Goal: Information Seeking & Learning: Find specific fact

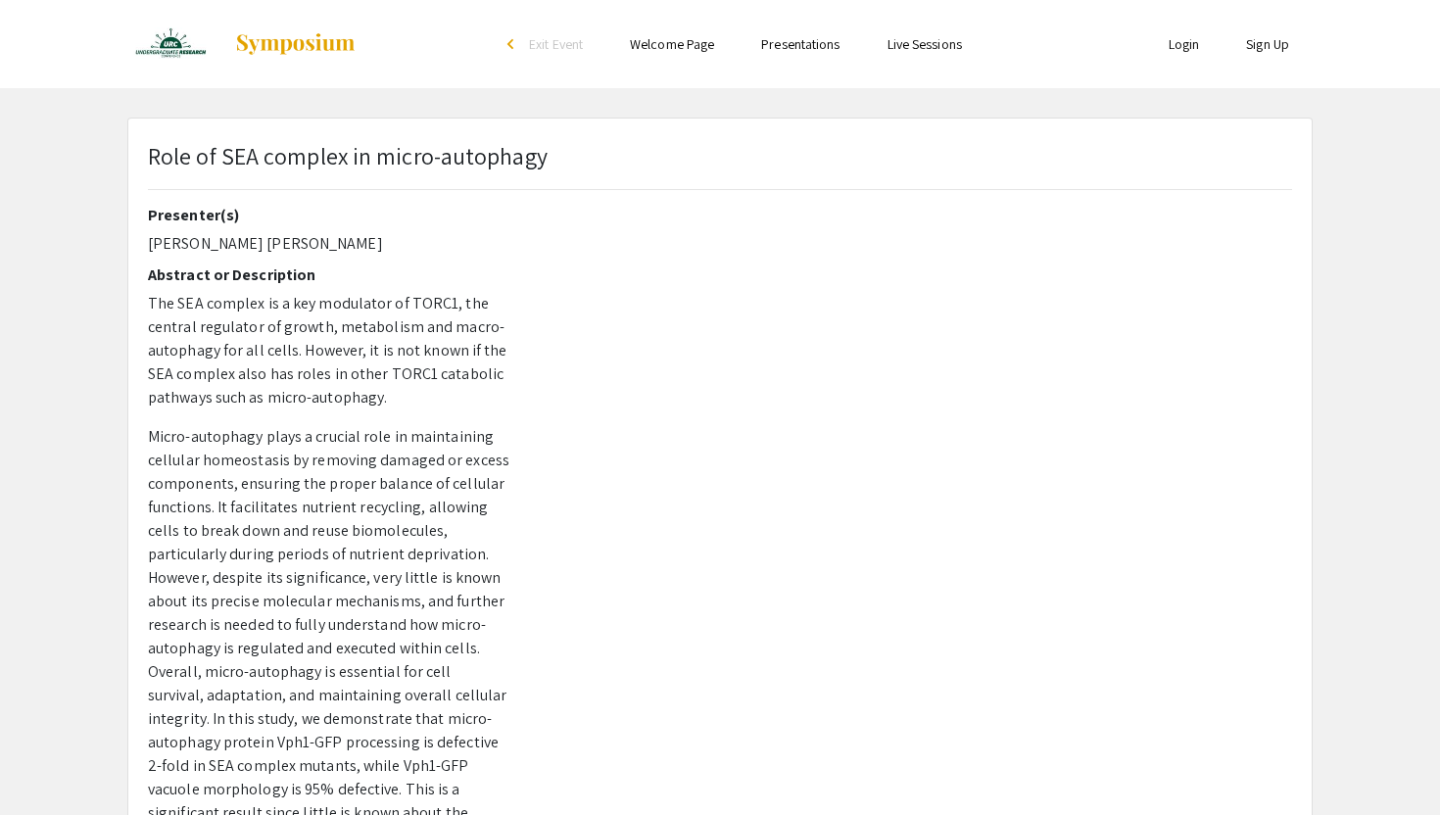
click at [507, 46] on div "arrow_back_ios" at bounding box center [513, 44] width 12 height 12
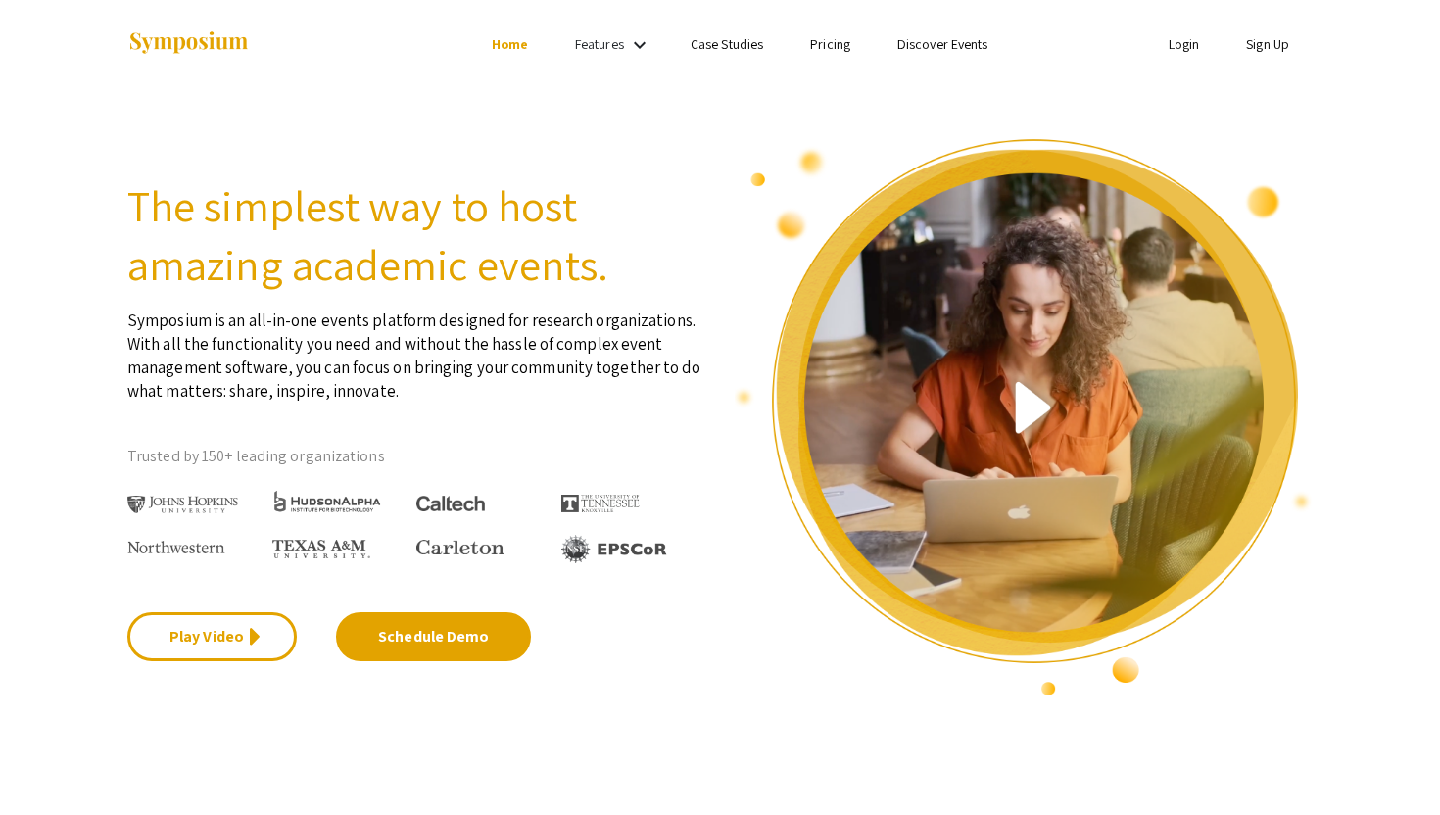
click at [548, 55] on li "Home" at bounding box center [509, 44] width 83 height 24
click at [505, 43] on link "Home" at bounding box center [510, 44] width 36 height 18
click at [628, 45] on mat-icon "keyboard_arrow_down" at bounding box center [640, 45] width 24 height 24
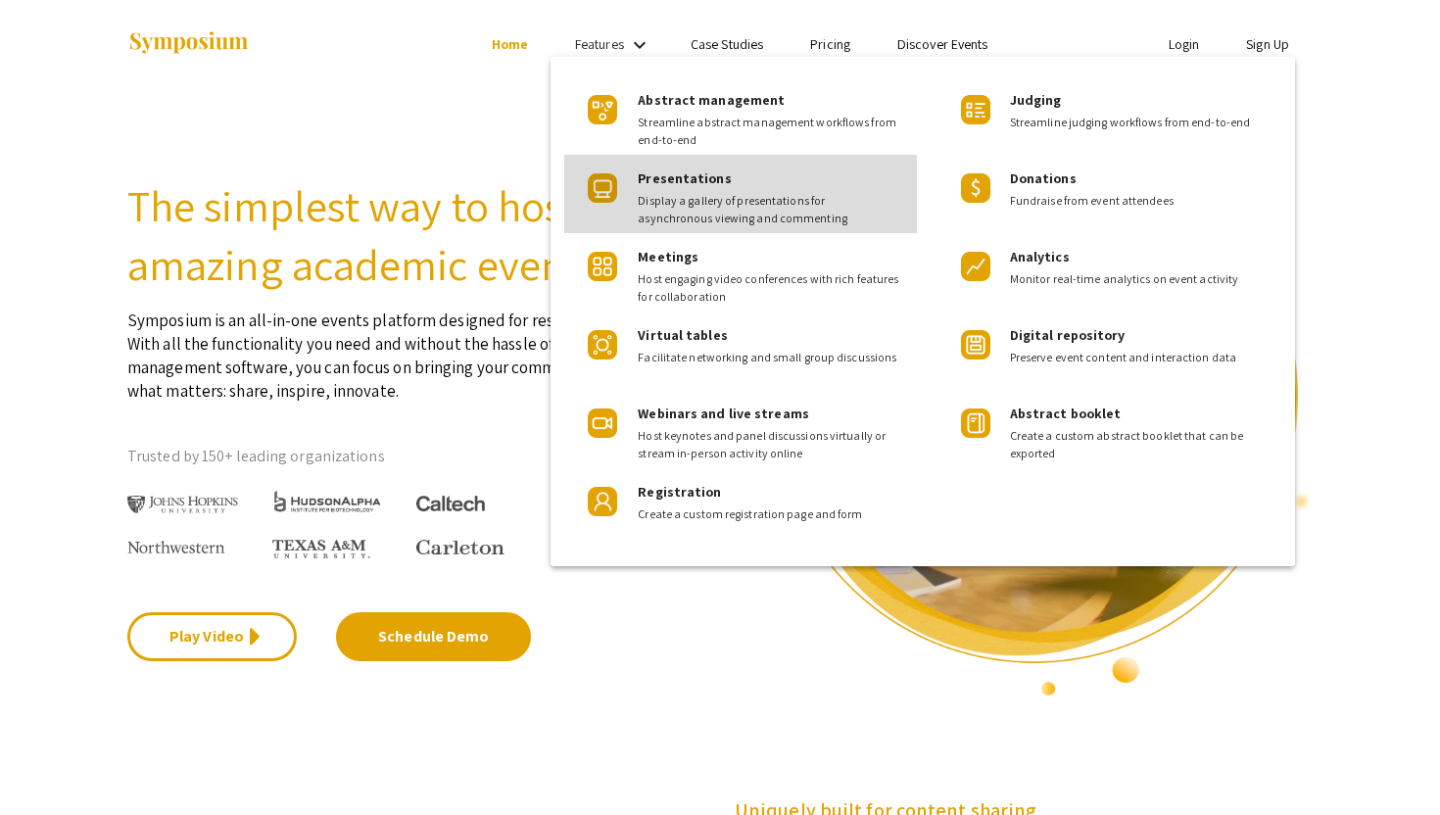
click at [716, 183] on span "Presentations" at bounding box center [684, 178] width 93 height 18
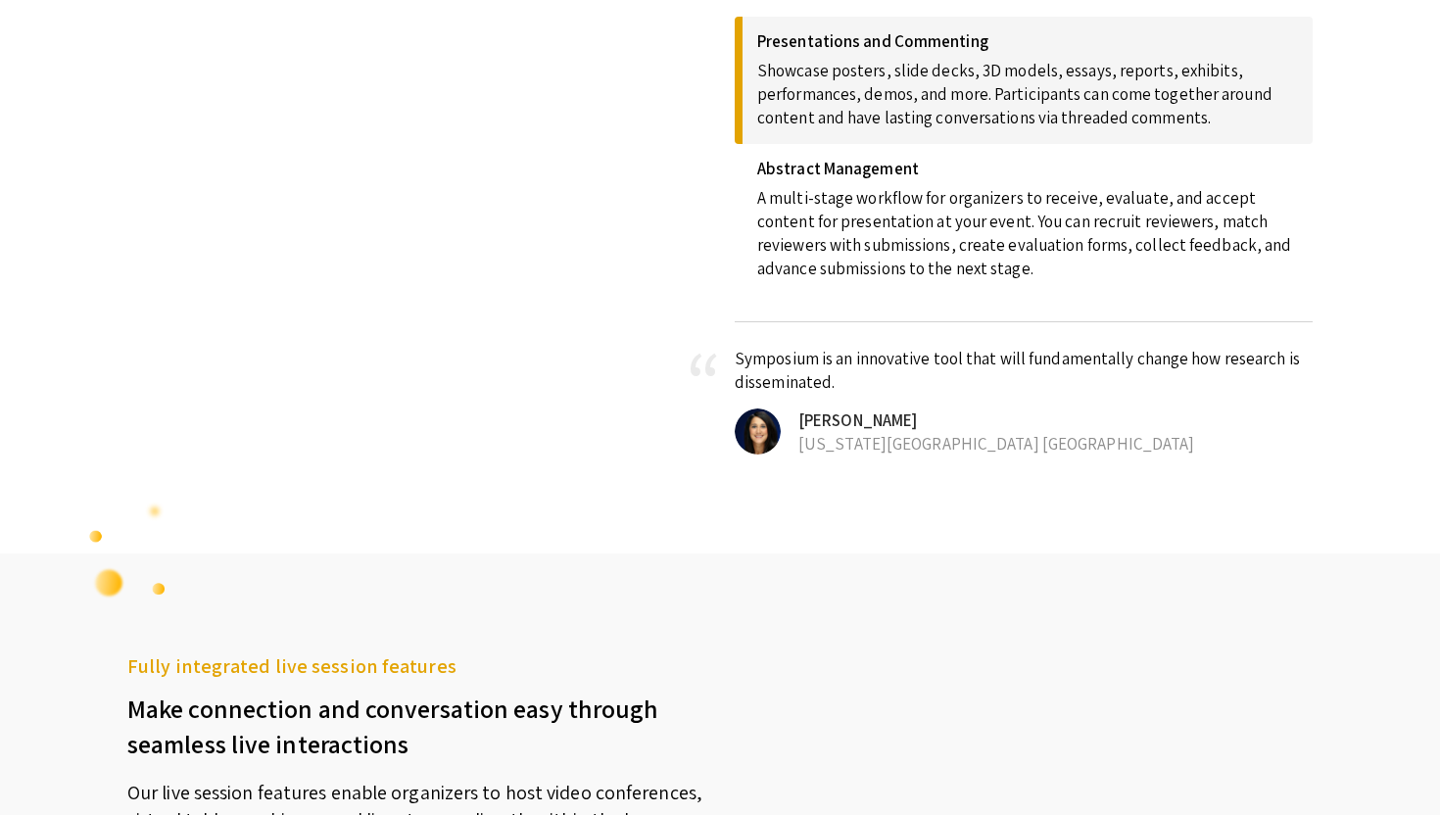
scroll to position [953, 0]
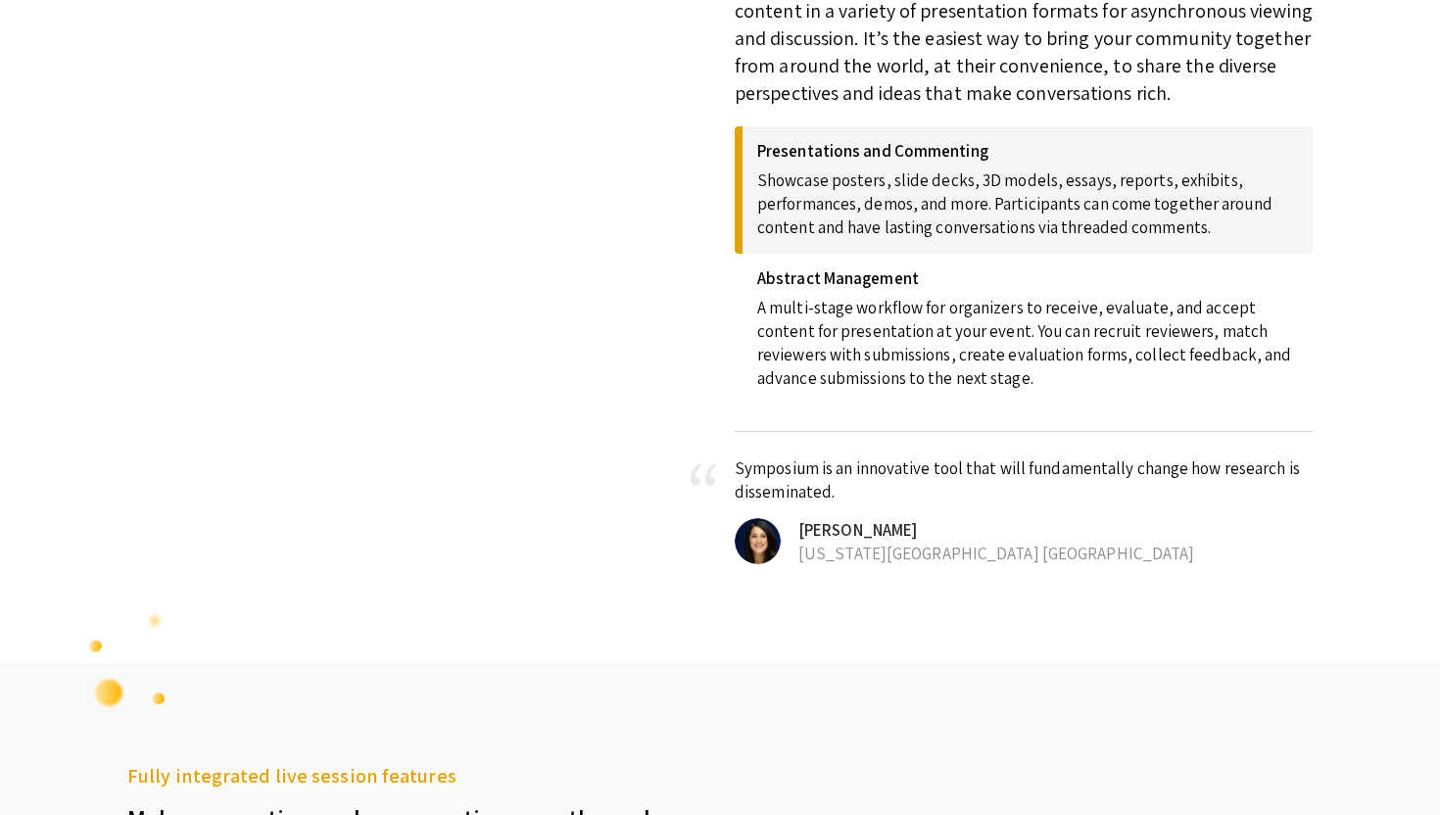
click at [829, 221] on p "Showcase posters, slide decks, 3D models, essays, reports, exhibits, performanc…" at bounding box center [1027, 200] width 541 height 78
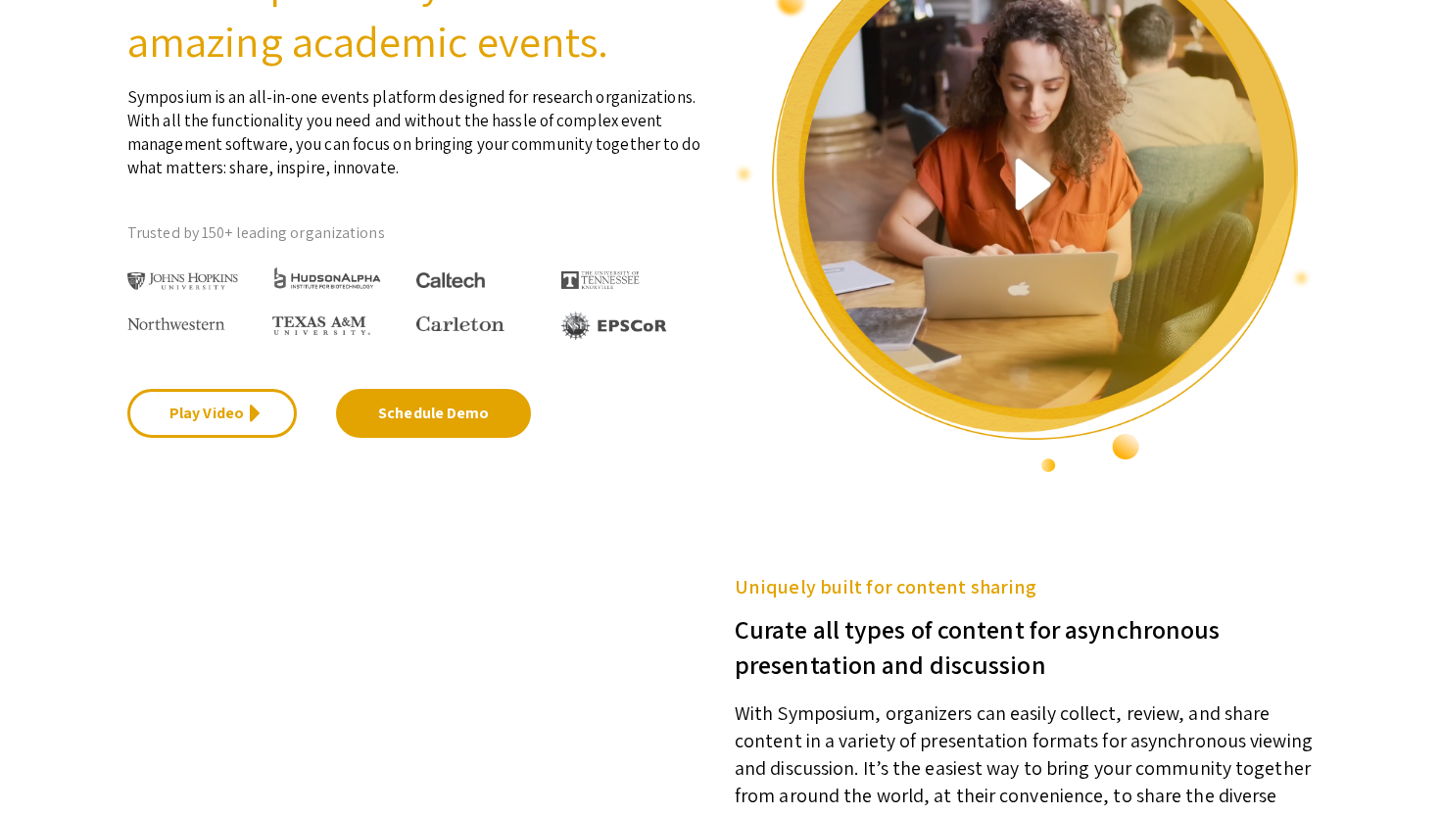
scroll to position [0, 0]
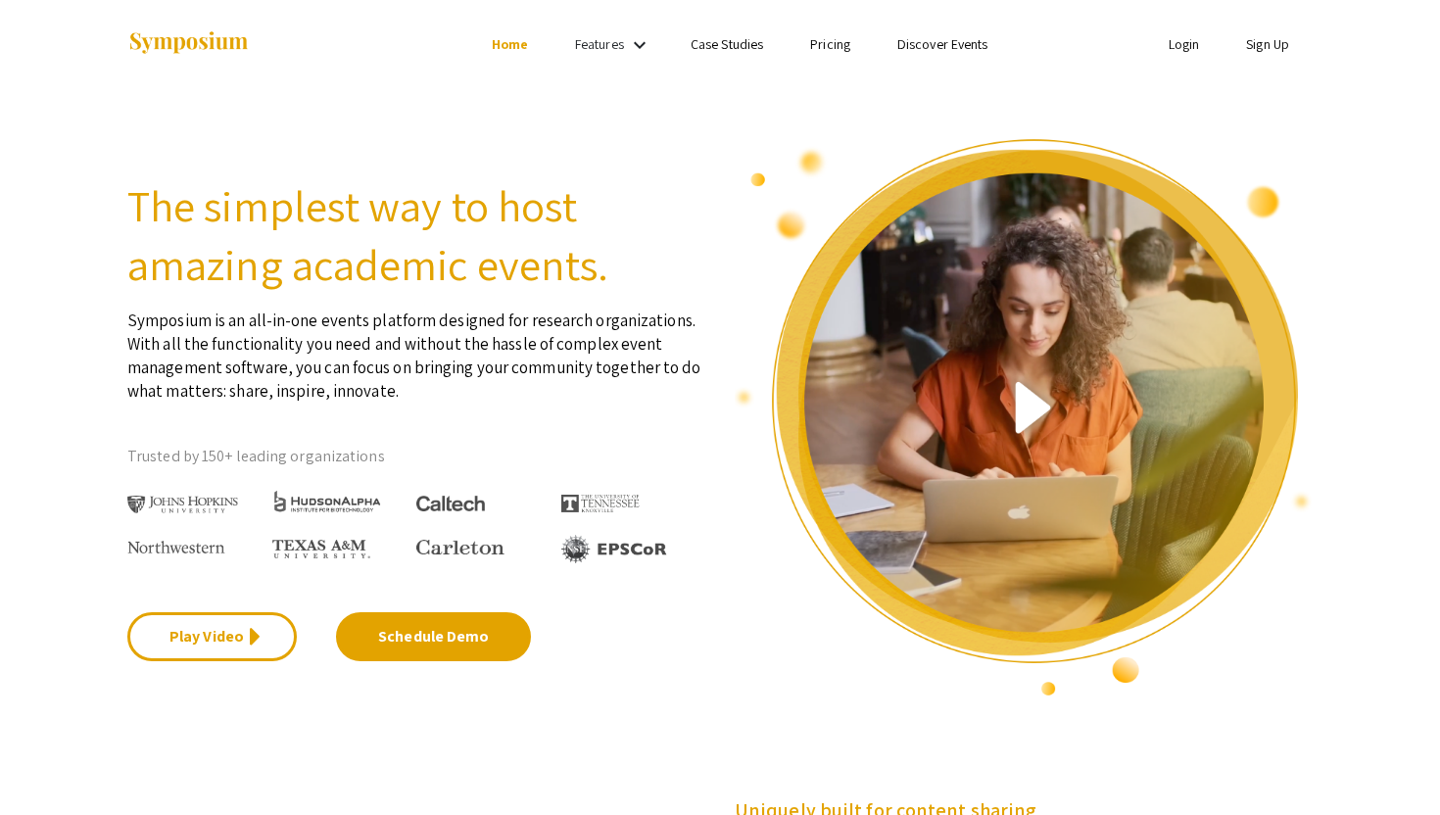
click at [935, 42] on link "Discover Events" at bounding box center [942, 44] width 91 height 18
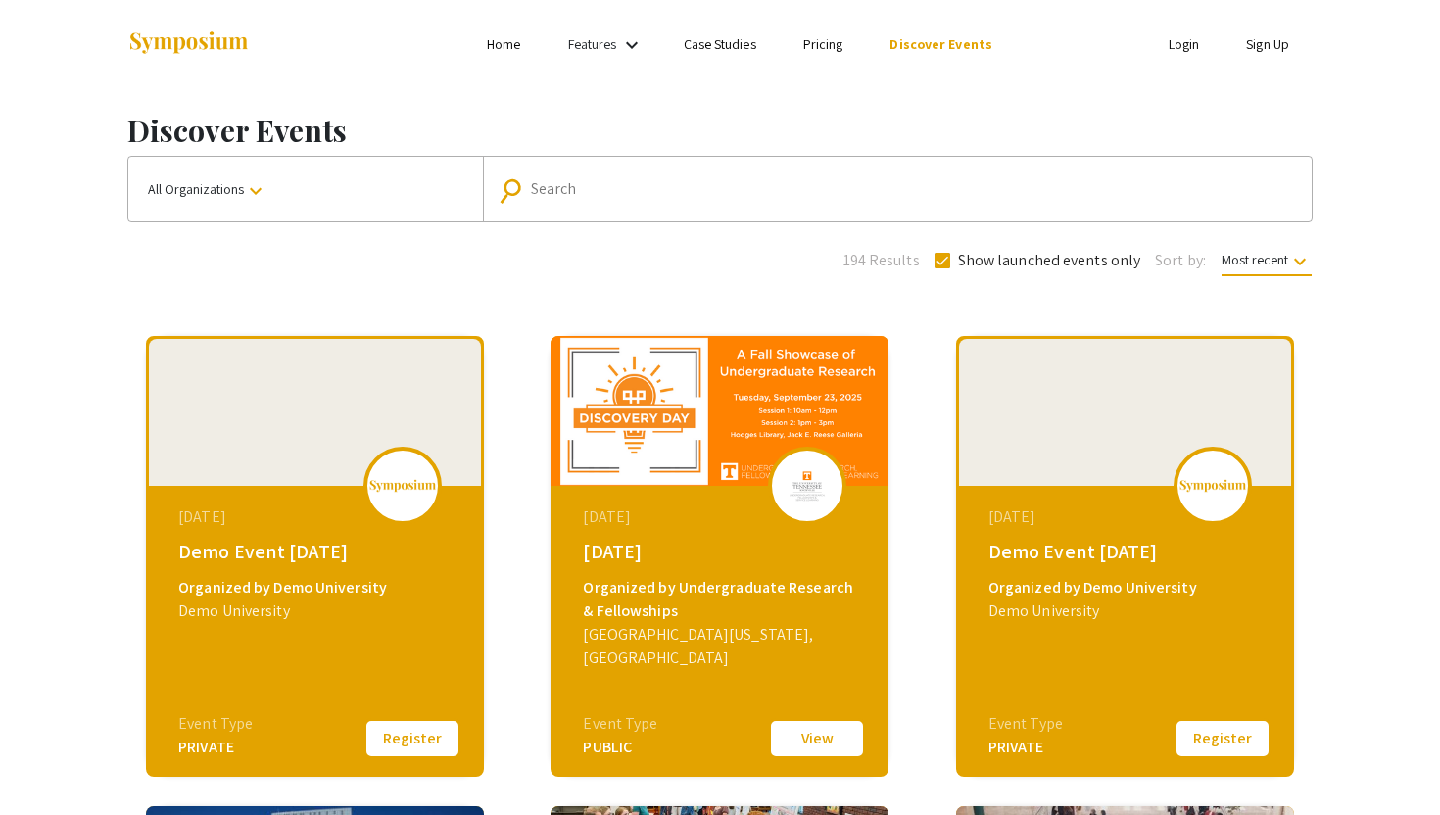
click at [660, 184] on input "Search" at bounding box center [908, 189] width 754 height 18
type input "shehdan abbasi"
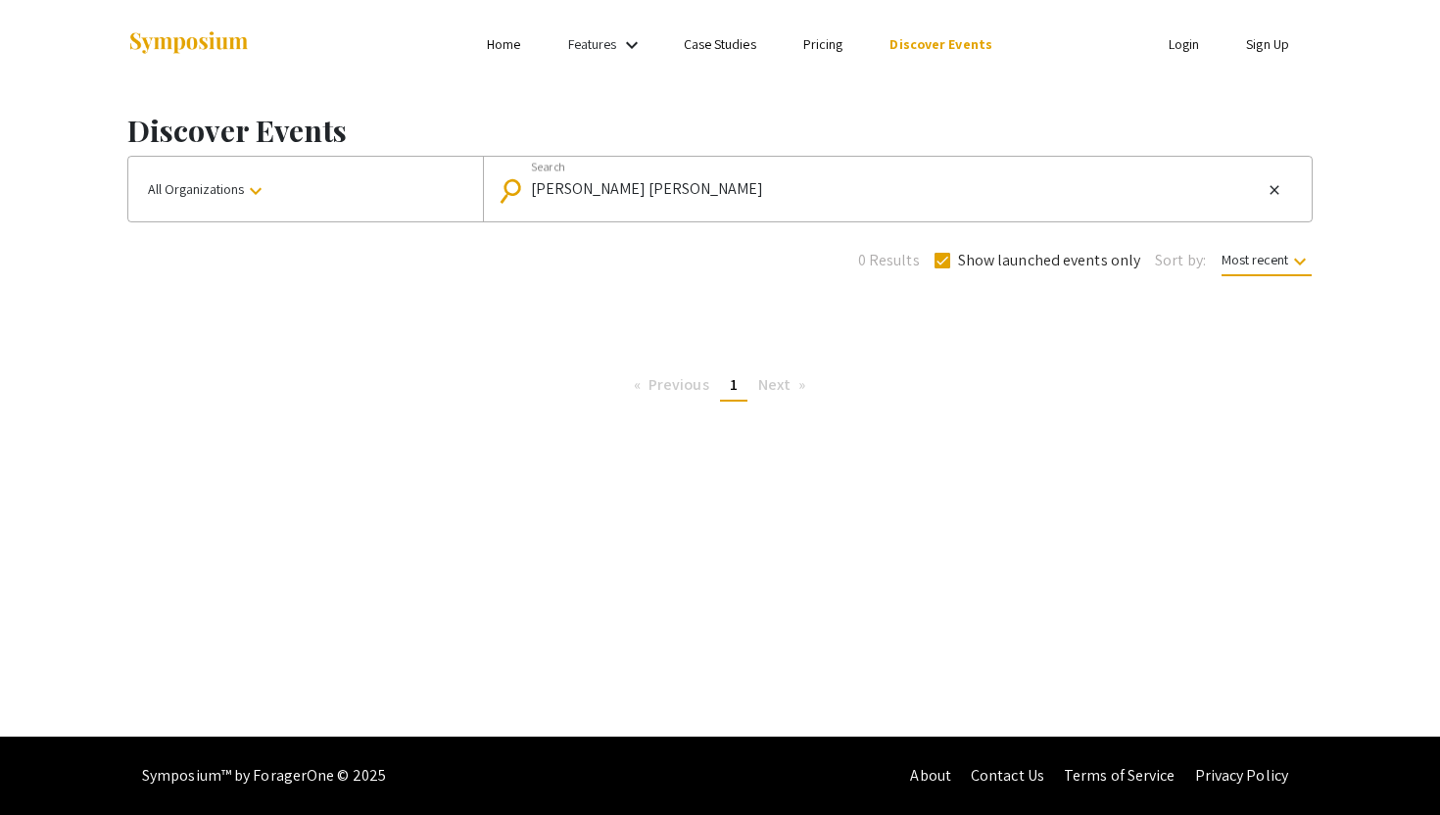
drag, startPoint x: 696, startPoint y: 200, endPoint x: 354, endPoint y: 182, distance: 343.2
click at [354, 182] on div "All Organizations keyboard_arrow_down search shehdan abbasi Search close" at bounding box center [719, 189] width 1185 height 67
click at [612, 183] on input "shehdan abbasi" at bounding box center [896, 189] width 731 height 18
drag, startPoint x: 697, startPoint y: 200, endPoint x: 226, endPoint y: 198, distance: 471.1
click at [226, 198] on div "All Organizations keyboard_arrow_down search shehdan abbasi Search close" at bounding box center [719, 189] width 1185 height 67
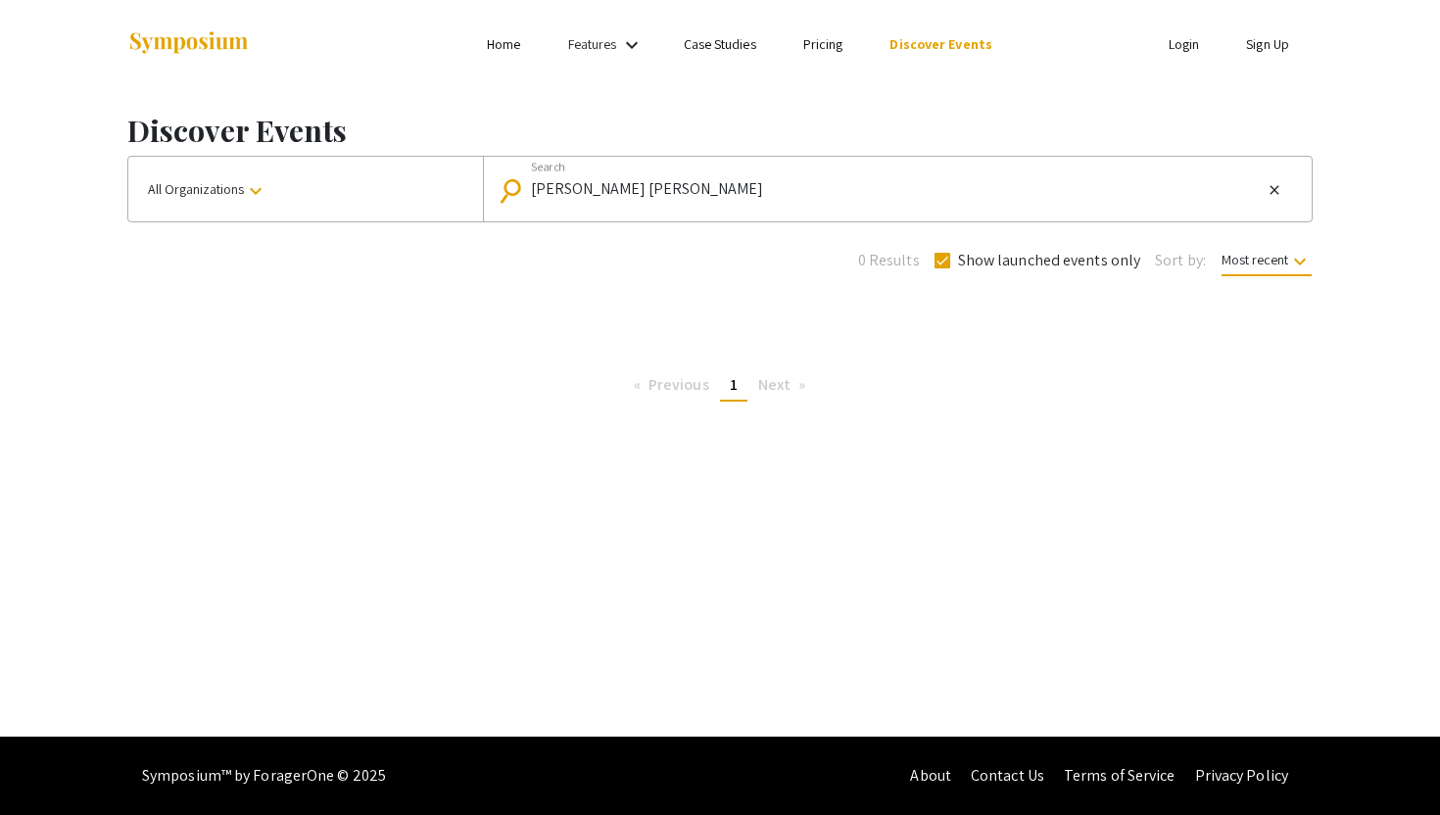
click at [245, 200] on mat-icon "keyboard_arrow_down" at bounding box center [256, 191] width 24 height 24
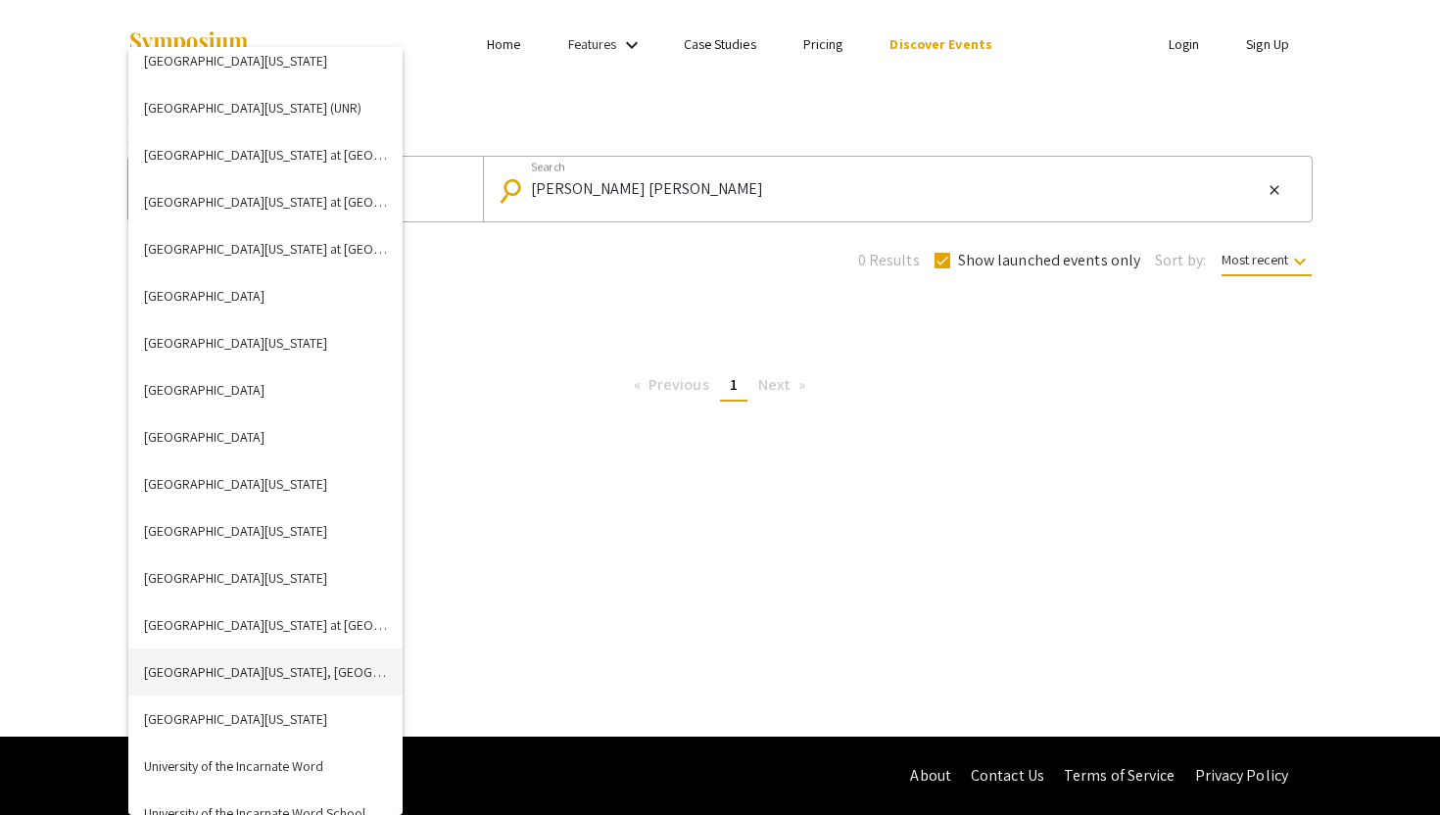
scroll to position [6592, 0]
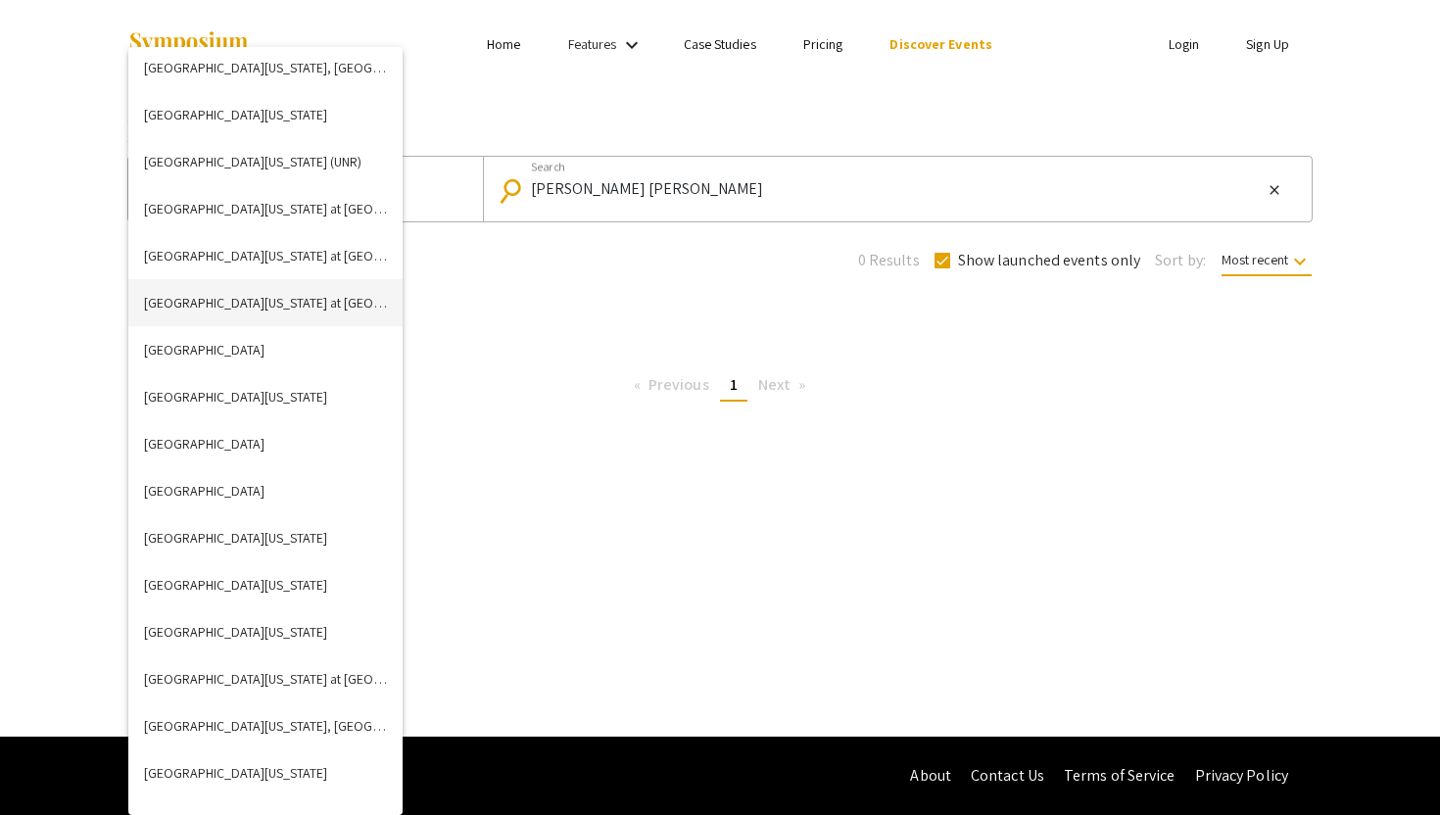
click at [250, 294] on button "University of North Carolina at Charlotte" at bounding box center [265, 302] width 274 height 47
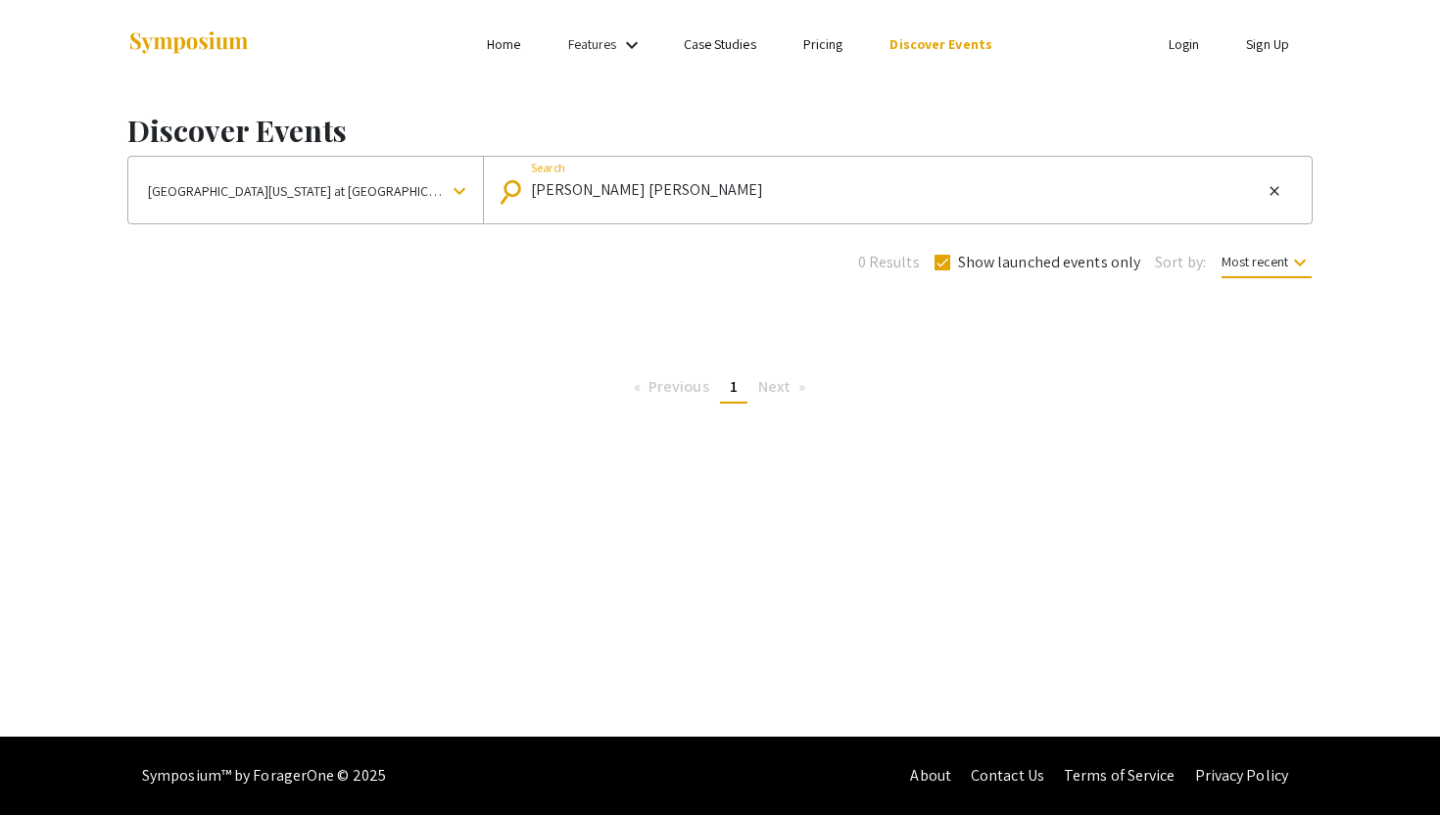
click at [621, 181] on input "shehdan abbasi" at bounding box center [896, 190] width 731 height 18
drag, startPoint x: 753, startPoint y: 185, endPoint x: 521, endPoint y: 184, distance: 232.1
click at [521, 184] on div "search shehdan abbasi Search close" at bounding box center [891, 189] width 785 height 31
checkbox input "false"
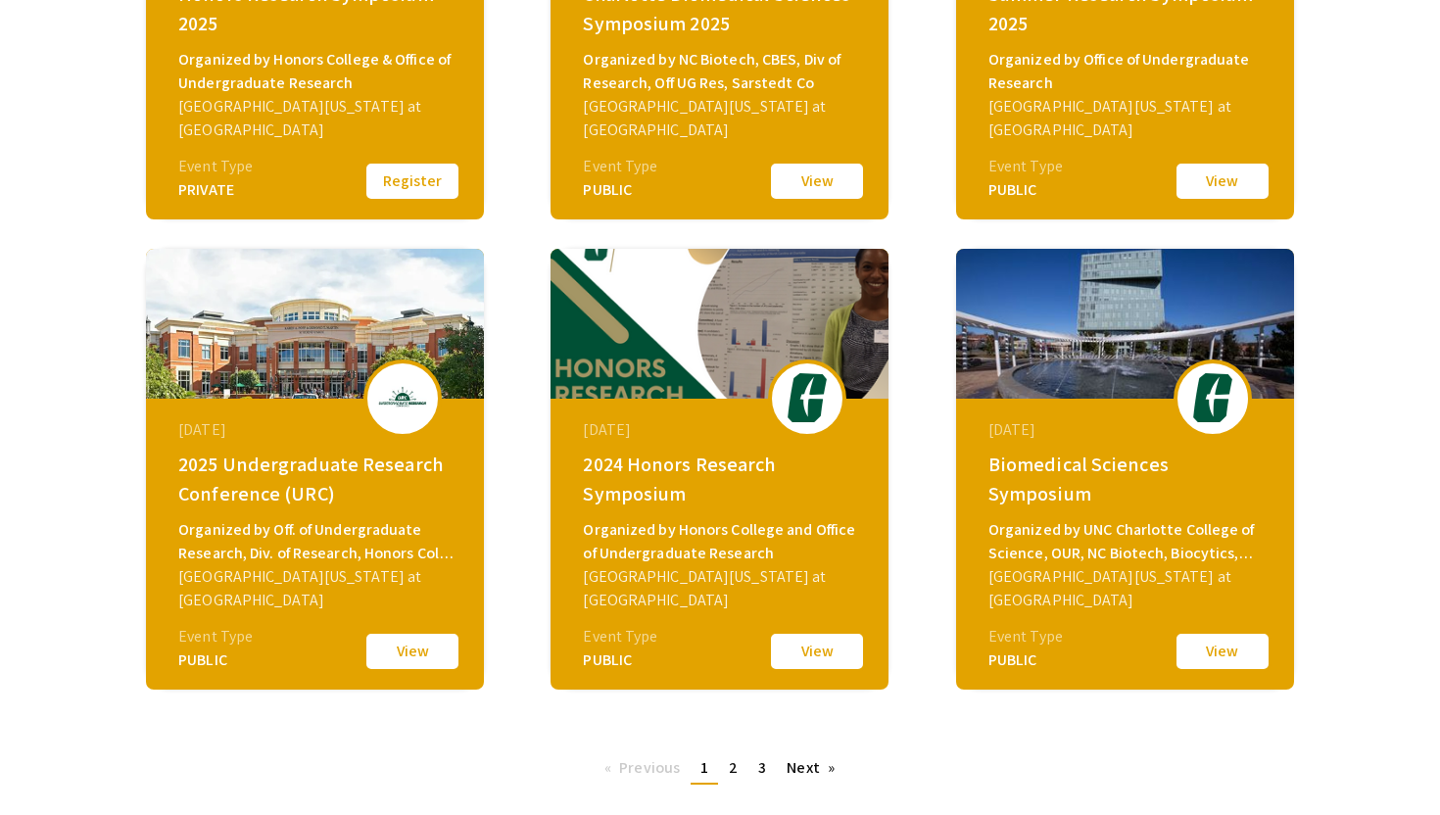
scroll to position [566, 0]
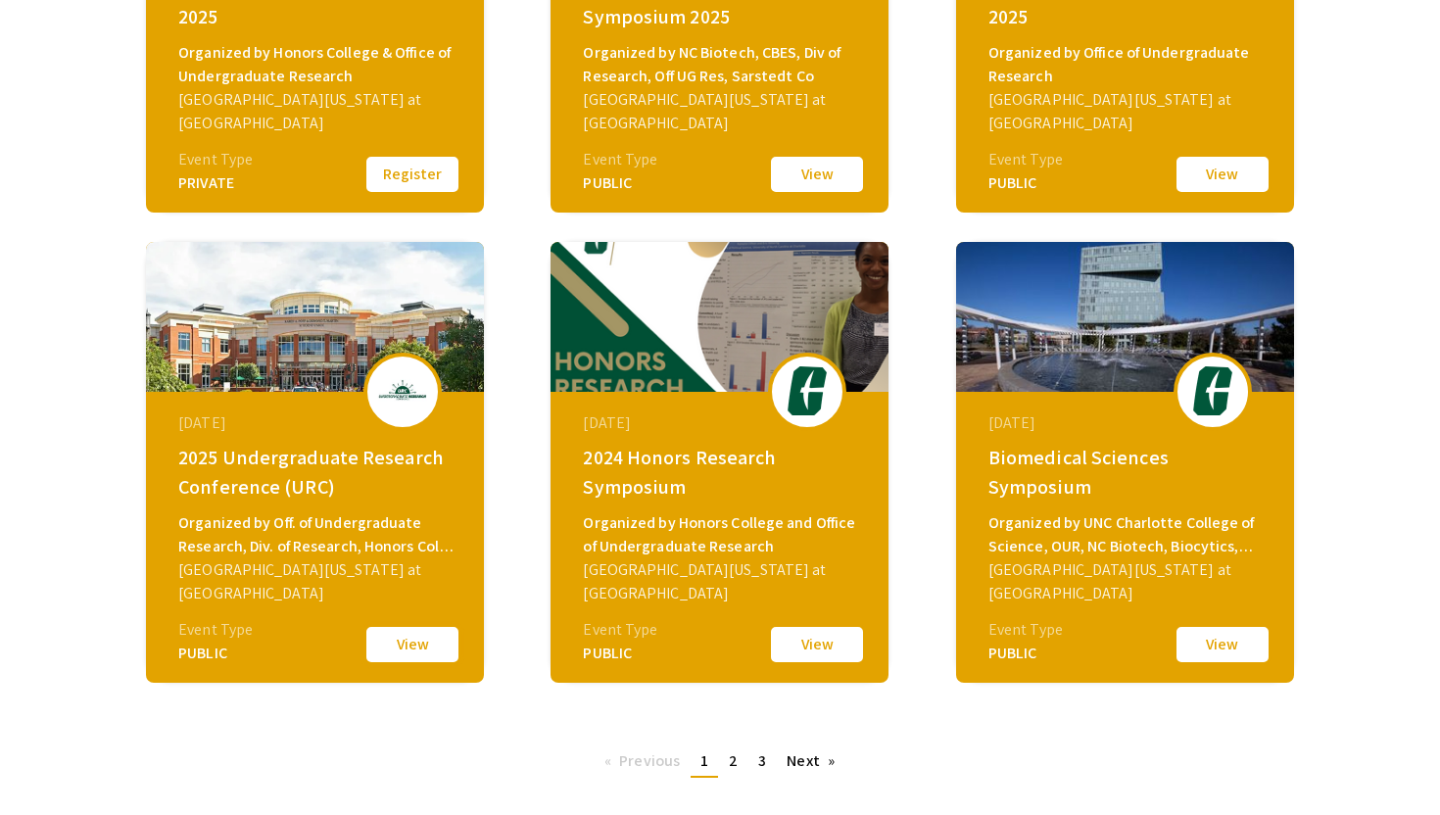
click at [416, 649] on button "View" at bounding box center [412, 644] width 98 height 41
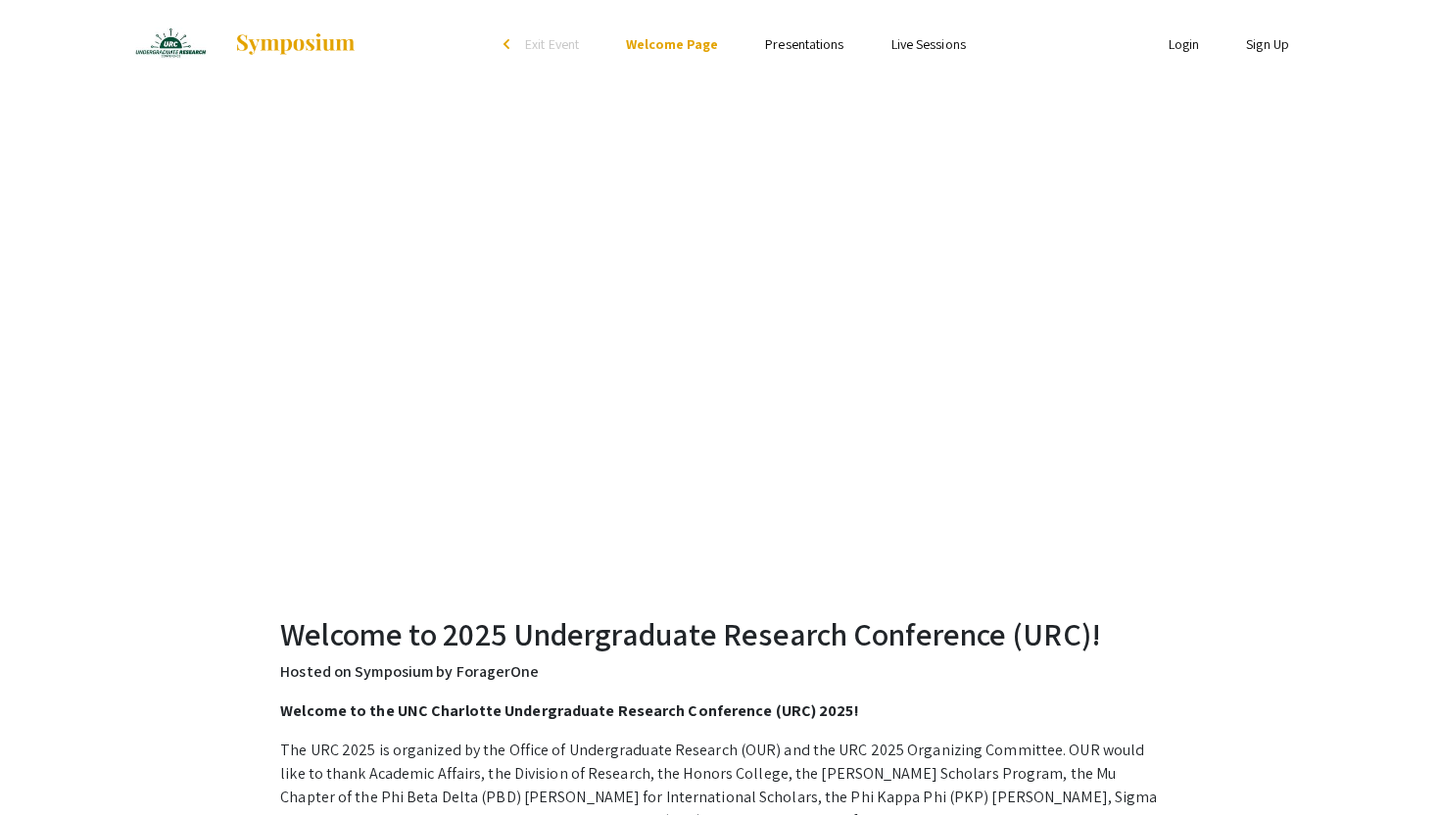
click at [790, 38] on link "Presentations" at bounding box center [804, 44] width 78 height 18
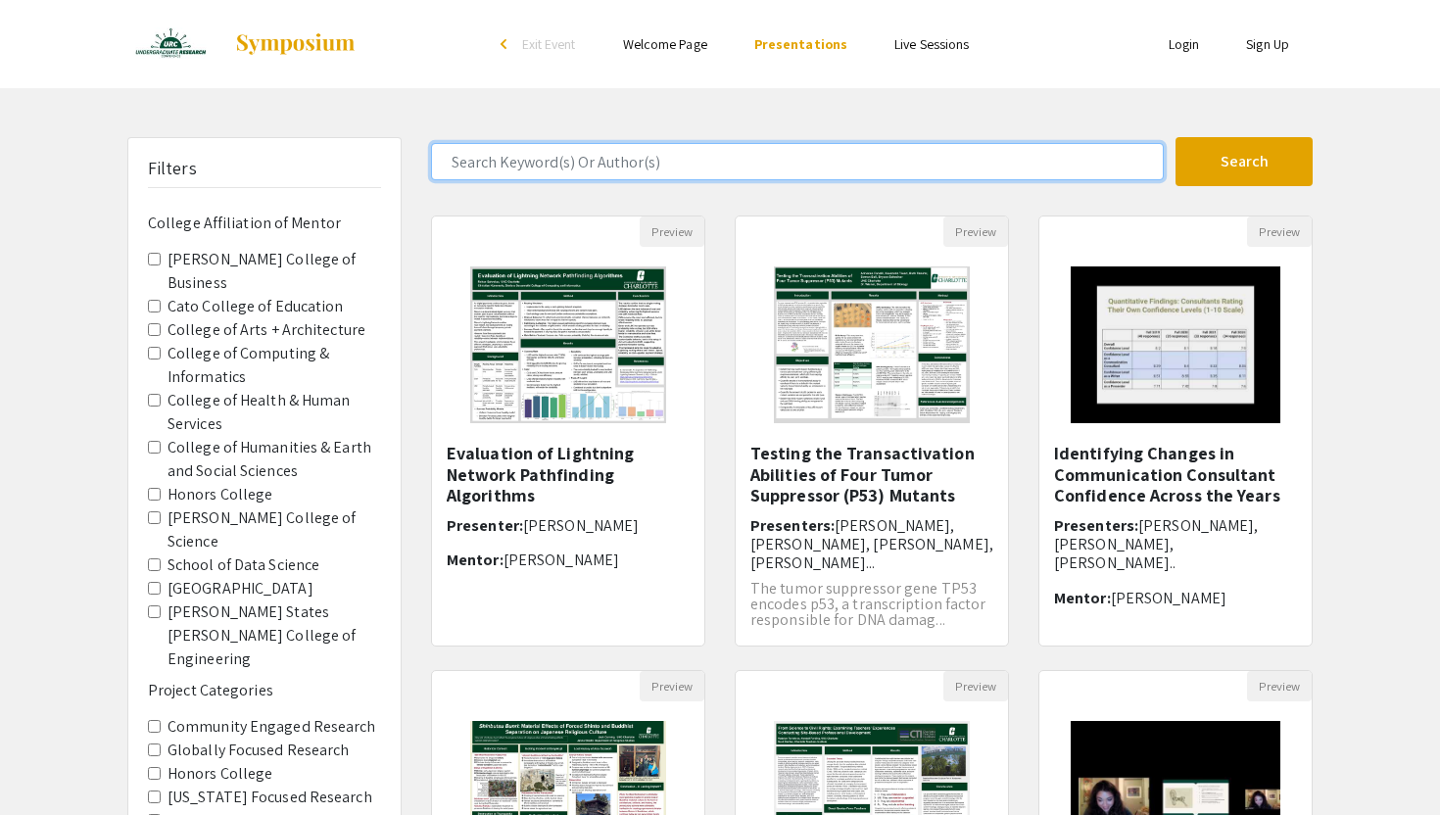
click at [592, 166] on input "Search Keyword(s) Or Author(s)" at bounding box center [797, 161] width 733 height 37
type input "chi"
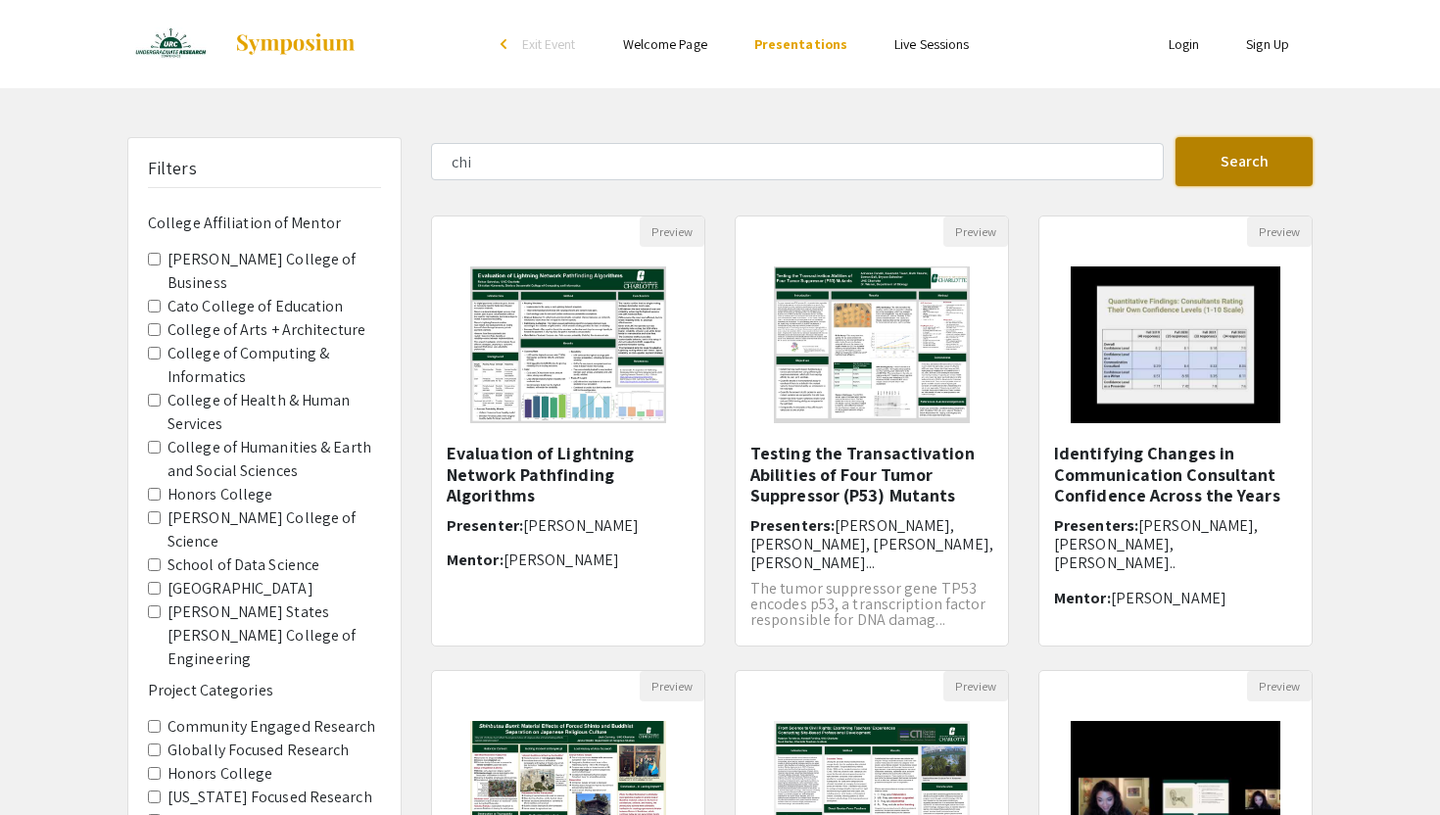
click at [1250, 155] on button "Search" at bounding box center [1243, 161] width 137 height 49
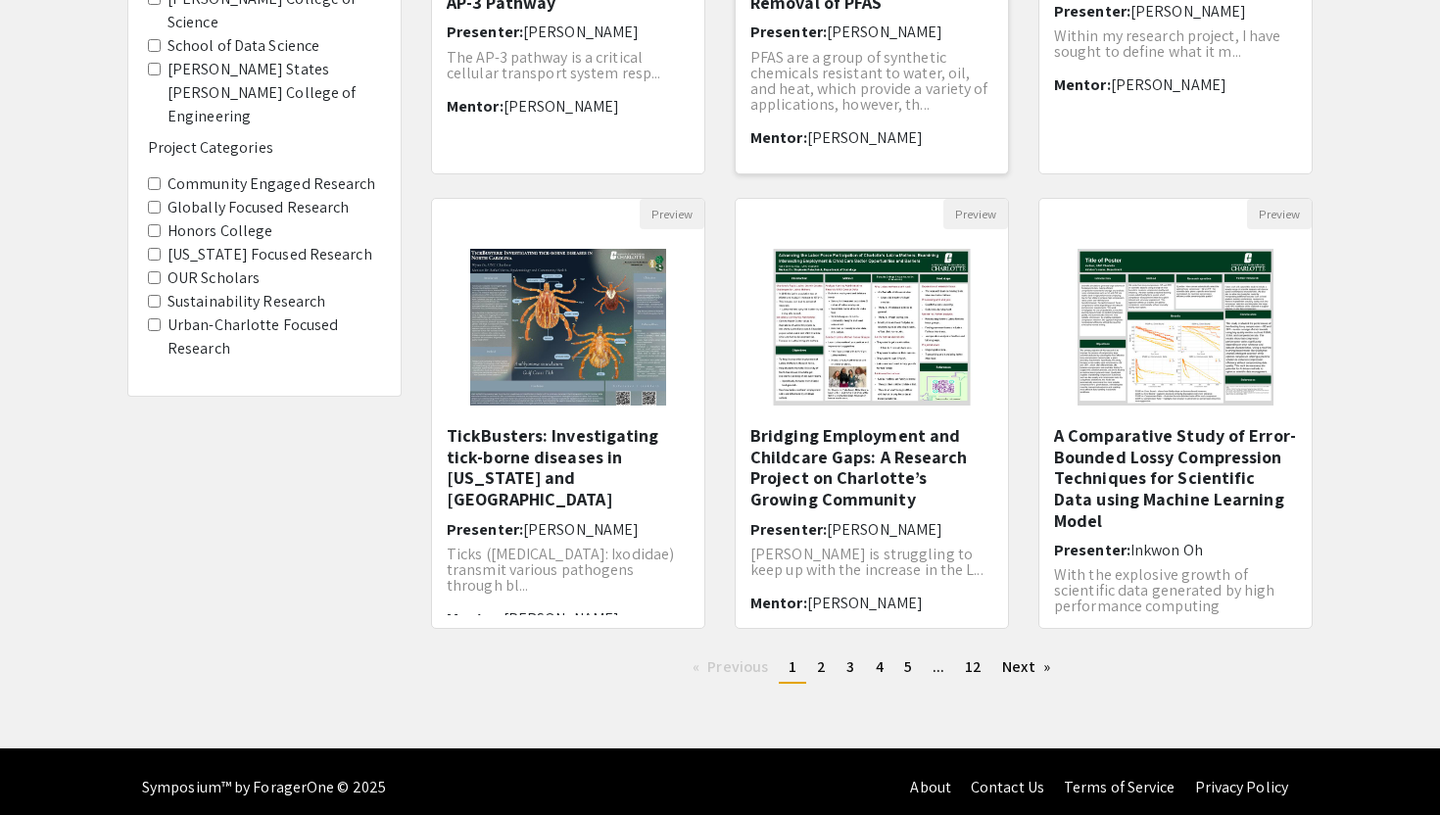
scroll to position [484, 0]
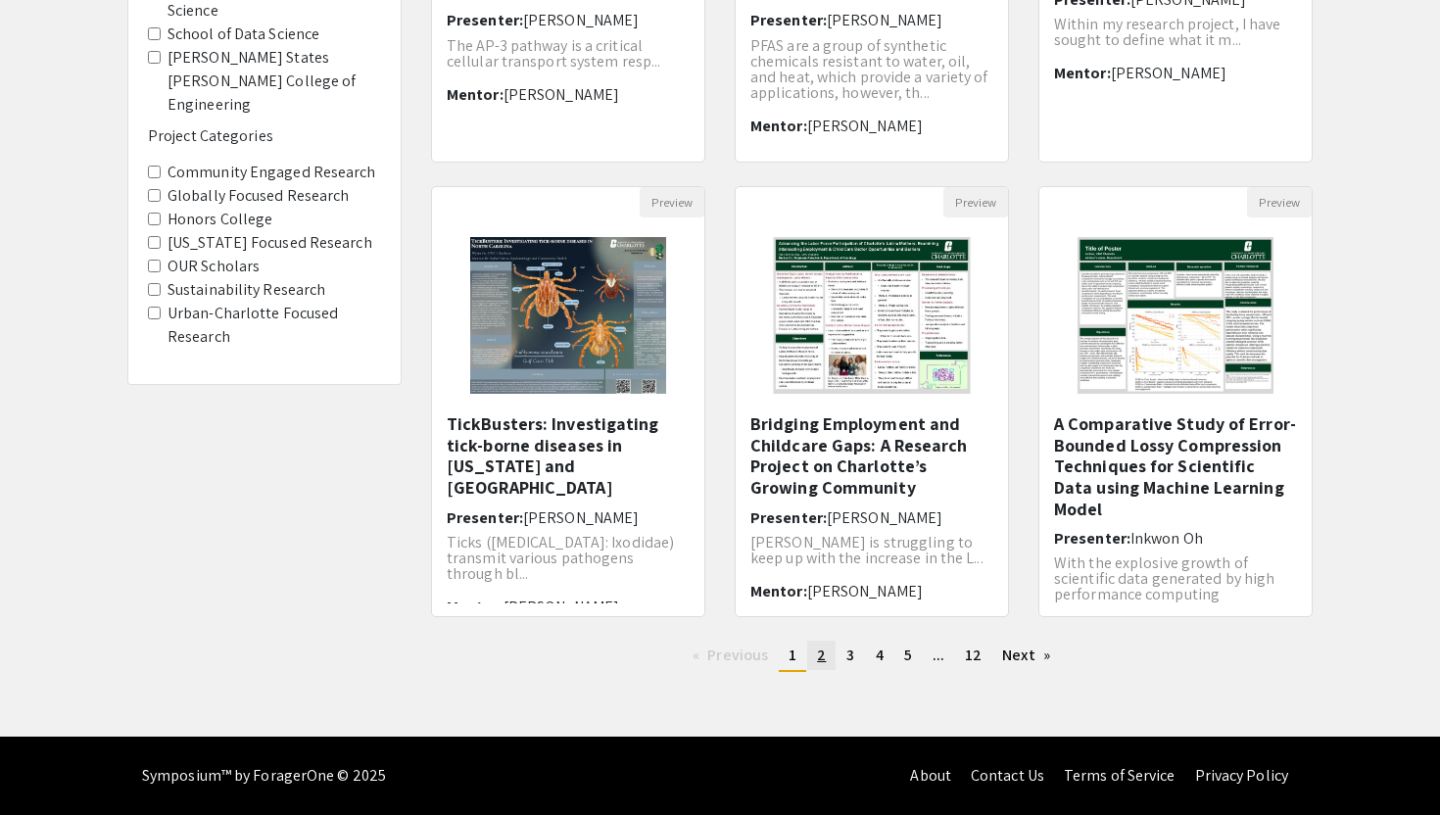
click at [821, 663] on span "2" at bounding box center [821, 654] width 9 height 21
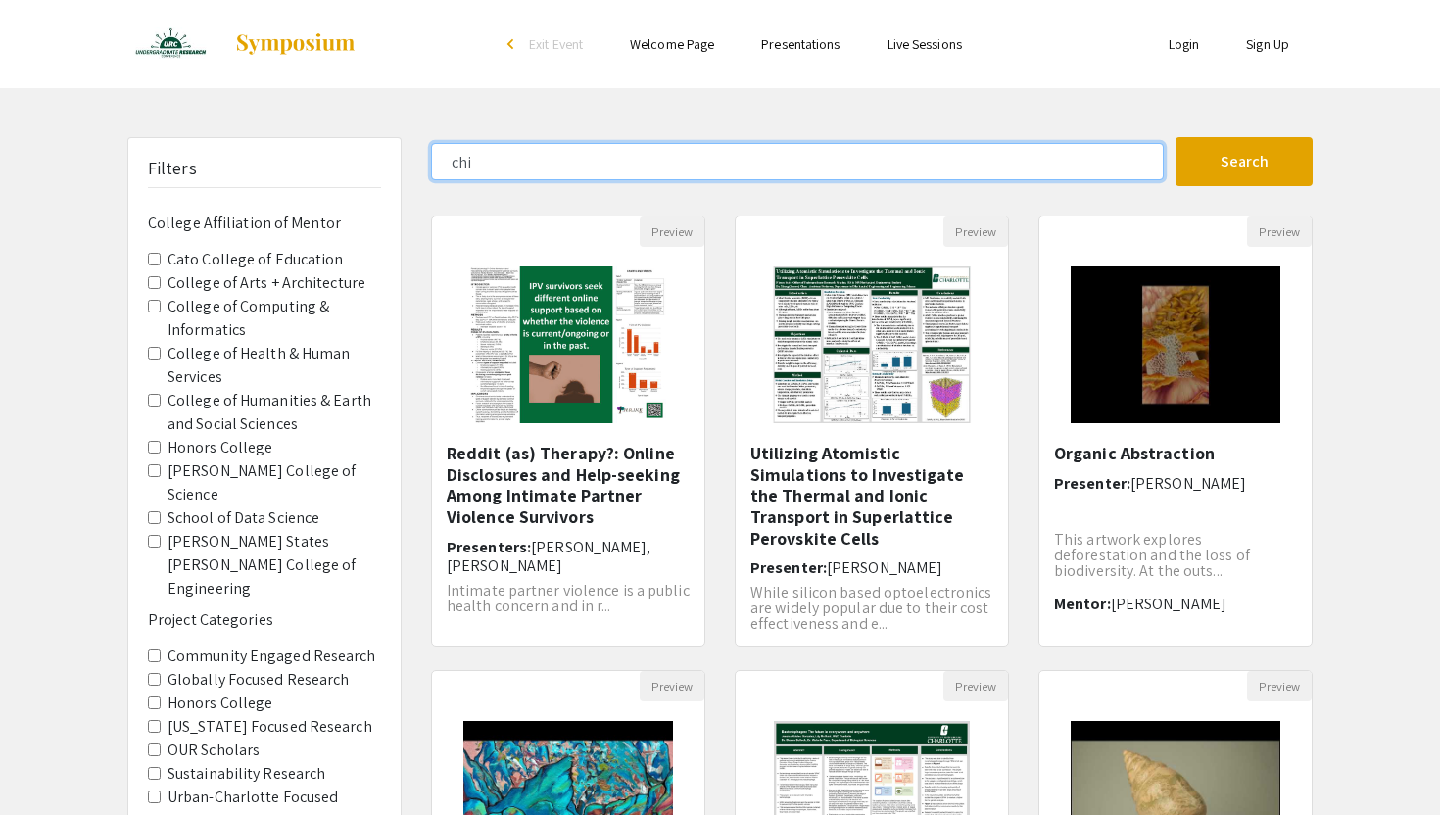
drag, startPoint x: 582, startPoint y: 159, endPoint x: 325, endPoint y: 164, distance: 256.6
click at [325, 164] on div "Filters College Affiliation of Mentor Cato College of Education College of Arts…" at bounding box center [720, 654] width 1214 height 1034
type input "abbasi"
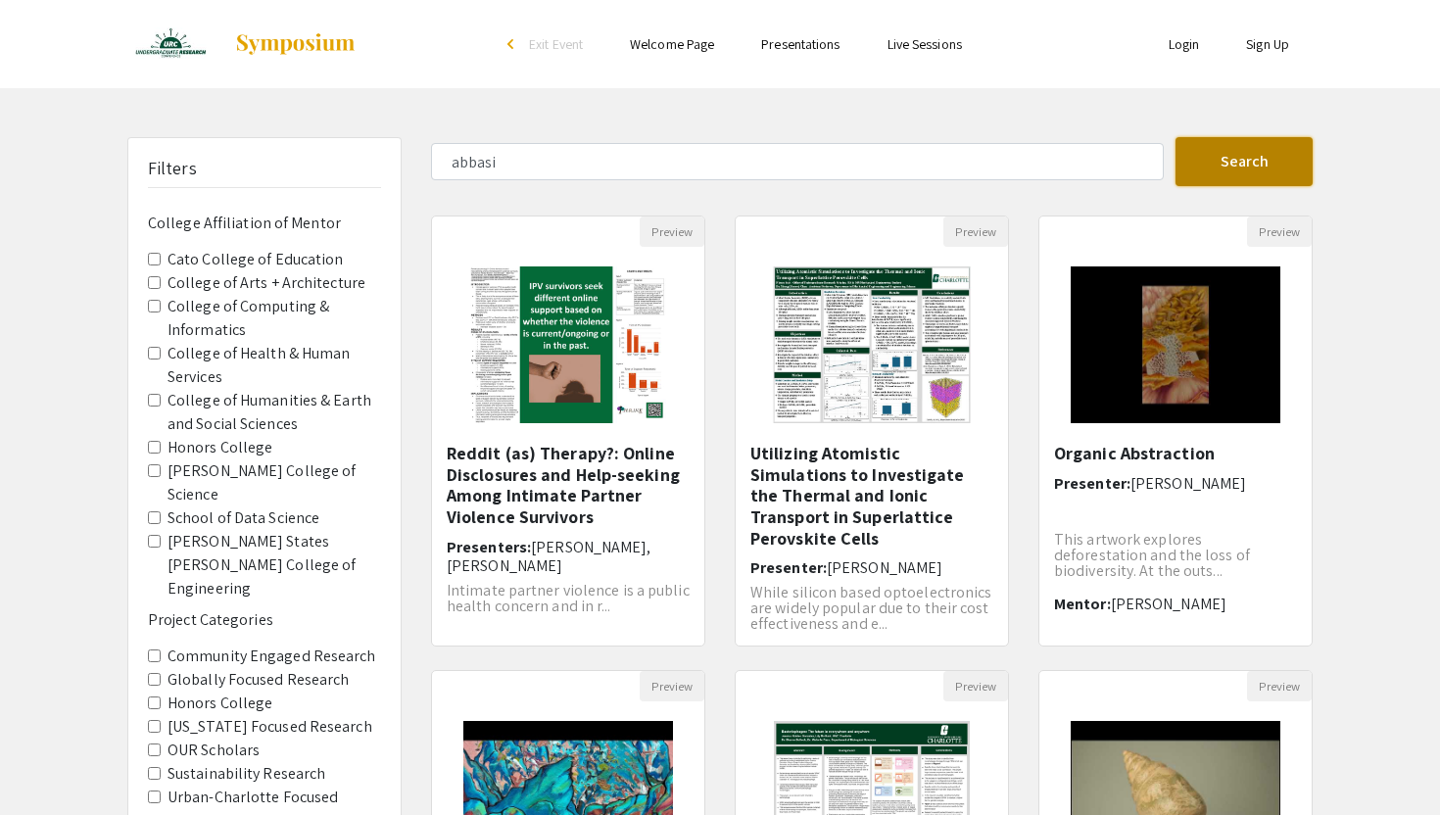
click at [1234, 173] on button "Search" at bounding box center [1243, 161] width 137 height 49
